Goal: Task Accomplishment & Management: Manage account settings

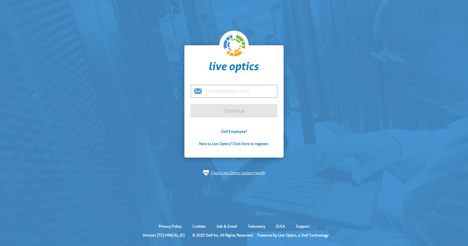
paste input "[PERSON_NAME][EMAIL_ADDRESS][DOMAIN_NAME]"
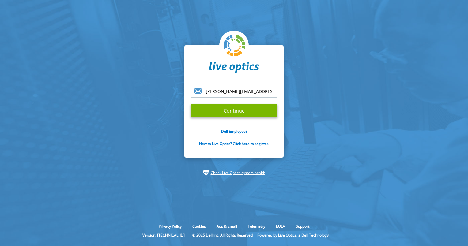
click at [190, 104] on input "Continue" at bounding box center [233, 110] width 87 height 13
click at [217, 109] on input "Continue" at bounding box center [233, 110] width 87 height 13
click at [257, 107] on input "Continue" at bounding box center [233, 110] width 87 height 13
drag, startPoint x: 265, startPoint y: 92, endPoint x: 195, endPoint y: 93, distance: 70.1
click at [195, 93] on div "[PERSON_NAME][EMAIL_ADDRESS][DOMAIN_NAME]" at bounding box center [233, 91] width 87 height 13
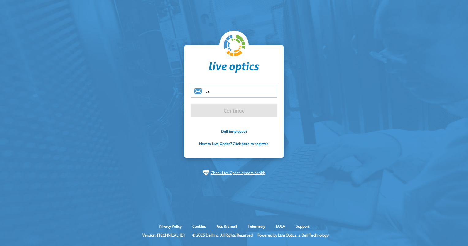
type input "c"
click at [248, 92] on input "email" at bounding box center [233, 91] width 87 height 13
type input "d"
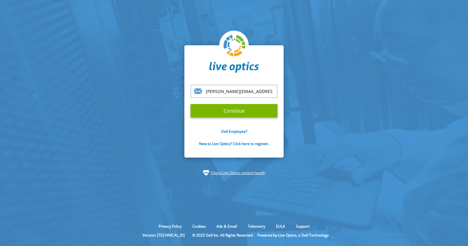
click at [224, 111] on input "Continue" at bounding box center [233, 110] width 87 height 13
click at [241, 115] on input "Continue" at bounding box center [233, 110] width 87 height 13
click at [263, 92] on input "[PERSON_NAME][EMAIL_ADDRESS][DOMAIN_NAME]" at bounding box center [233, 91] width 87 height 13
click at [239, 109] on input "Continue" at bounding box center [233, 110] width 87 height 13
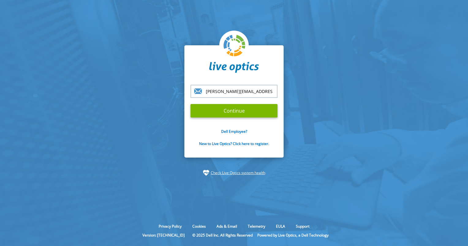
click at [239, 109] on input "Continue" at bounding box center [233, 110] width 87 height 13
click at [266, 92] on input "[PERSON_NAME][EMAIL_ADDRESS][DOMAIN_NAME]" at bounding box center [233, 91] width 87 height 13
type input "[PERSON_NAME][EMAIL_ADDRESS][DOMAIN_NAME]"
click at [233, 110] on input "Continue" at bounding box center [233, 110] width 87 height 13
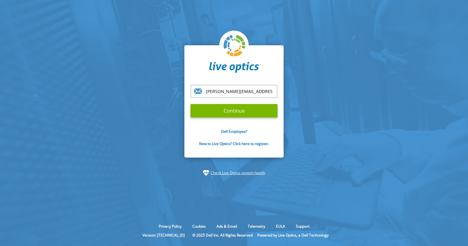
click at [233, 110] on input "Continue" at bounding box center [233, 110] width 87 height 13
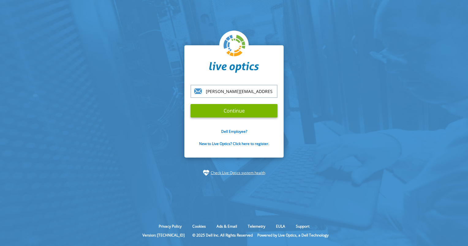
click at [233, 110] on input "Continue" at bounding box center [233, 110] width 87 height 13
click at [200, 110] on input "Continue" at bounding box center [233, 110] width 87 height 13
click at [190, 104] on input "Continue" at bounding box center [233, 110] width 87 height 13
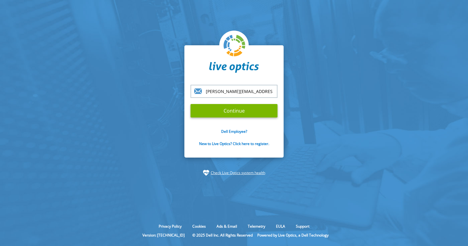
click at [199, 111] on input "Continue" at bounding box center [233, 110] width 87 height 13
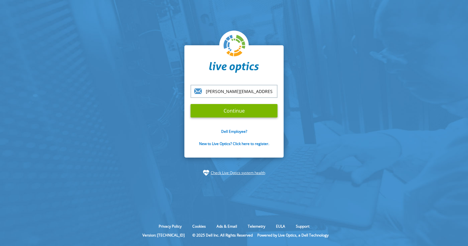
click at [199, 111] on input "Continue" at bounding box center [233, 110] width 87 height 13
click at [214, 90] on input "[PERSON_NAME][EMAIL_ADDRESS][DOMAIN_NAME]" at bounding box center [233, 91] width 87 height 13
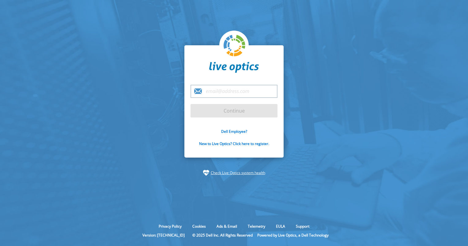
click at [242, 93] on input "email" at bounding box center [233, 91] width 87 height 13
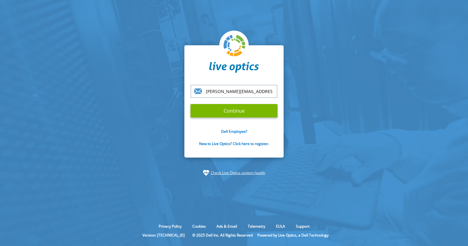
click at [211, 111] on input "Continue" at bounding box center [233, 110] width 87 height 13
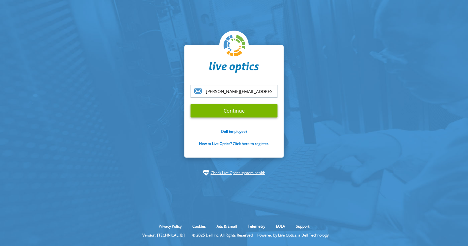
click at [211, 111] on input "Continue" at bounding box center [233, 110] width 87 height 13
click at [253, 113] on input "Continue" at bounding box center [233, 110] width 87 height 13
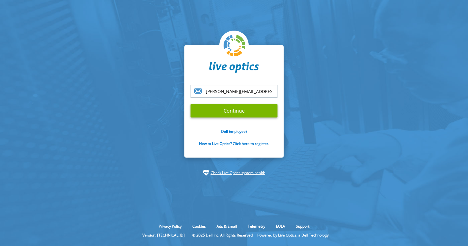
click at [253, 113] on input "Continue" at bounding box center [233, 110] width 87 height 13
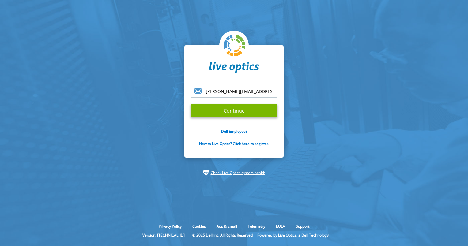
click at [268, 93] on input "[PERSON_NAME][EMAIL_ADDRESS][DOMAIN_NAME]" at bounding box center [233, 91] width 87 height 13
click at [260, 110] on input "Continue" at bounding box center [233, 110] width 87 height 13
click at [263, 89] on input "[PERSON_NAME][EMAIL_ADDRESS][DOMAIN_NAME]" at bounding box center [233, 91] width 87 height 13
click at [238, 109] on input "Continue" at bounding box center [233, 110] width 87 height 13
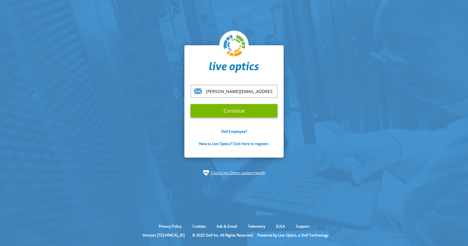
click at [190, 104] on input "Continue" at bounding box center [233, 110] width 87 height 13
click at [267, 93] on input "[PERSON_NAME][EMAIL_ADDRESS][DOMAIN_NAME]" at bounding box center [233, 91] width 87 height 13
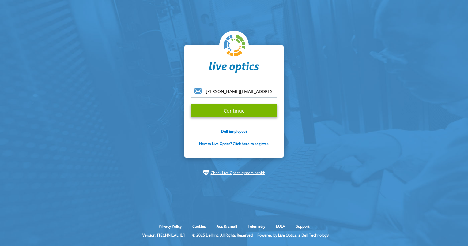
type input "[PERSON_NAME][EMAIL_ADDRESS][DOMAIN_NAME]"
click at [190, 104] on input "Continue" at bounding box center [233, 110] width 87 height 13
click at [248, 107] on input "Continue" at bounding box center [233, 110] width 87 height 13
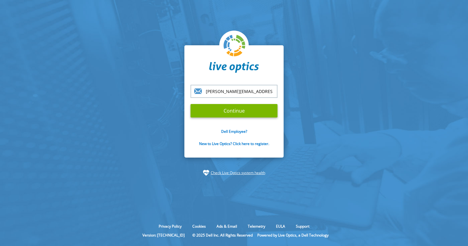
click at [248, 107] on input "Continue" at bounding box center [233, 110] width 87 height 13
click at [250, 111] on input "Continue" at bounding box center [233, 110] width 87 height 13
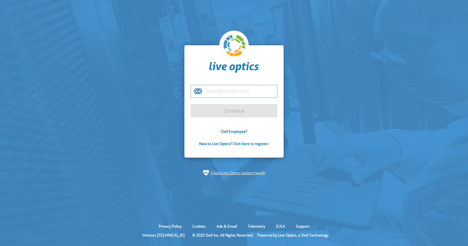
click at [215, 94] on input "email" at bounding box center [233, 91] width 87 height 13
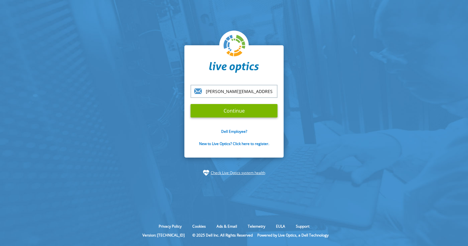
type input "[PERSON_NAME][EMAIL_ADDRESS][DOMAIN_NAME]"
click at [190, 104] on input "Continue" at bounding box center [233, 110] width 87 height 13
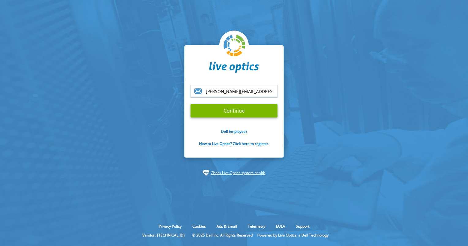
click at [190, 104] on input "Continue" at bounding box center [233, 110] width 87 height 13
click at [241, 111] on input "Continue" at bounding box center [233, 110] width 87 height 13
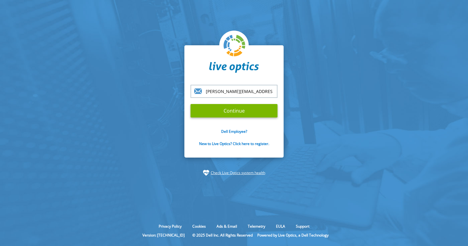
click at [241, 111] on input "Continue" at bounding box center [233, 110] width 87 height 13
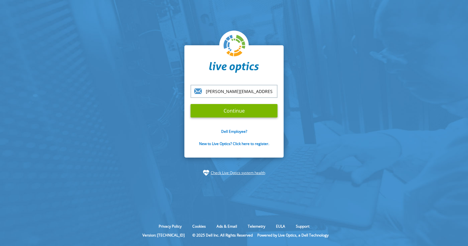
click at [241, 111] on input "Continue" at bounding box center [233, 110] width 87 height 13
